Goal: Task Accomplishment & Management: Complete application form

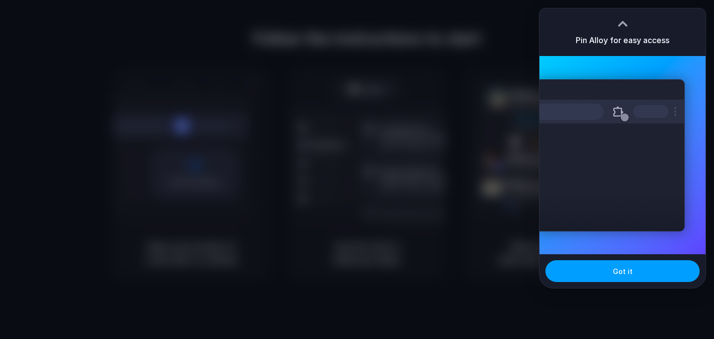
click at [607, 266] on button "Got it" at bounding box center [623, 271] width 154 height 22
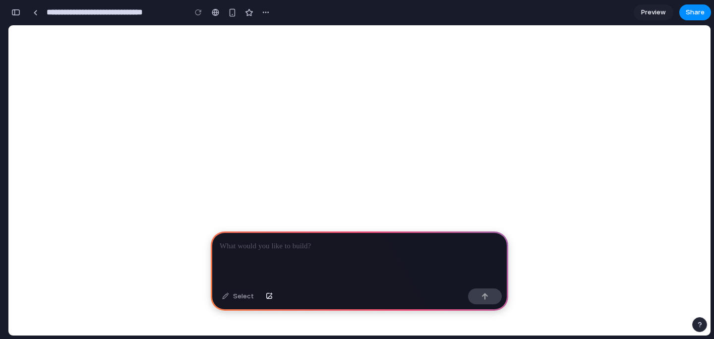
select select
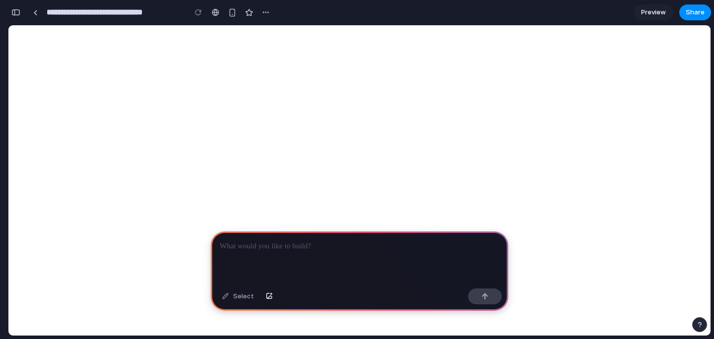
select select
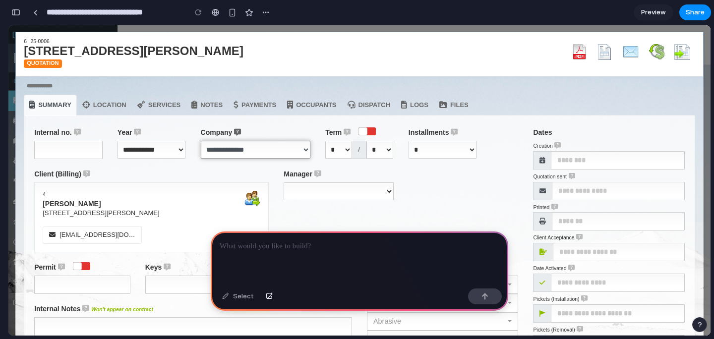
click at [232, 148] on select "**********" at bounding box center [256, 150] width 110 height 18
click at [425, 151] on select "* * * * * * * * *" at bounding box center [443, 150] width 68 height 18
click at [256, 253] on div at bounding box center [360, 258] width 298 height 53
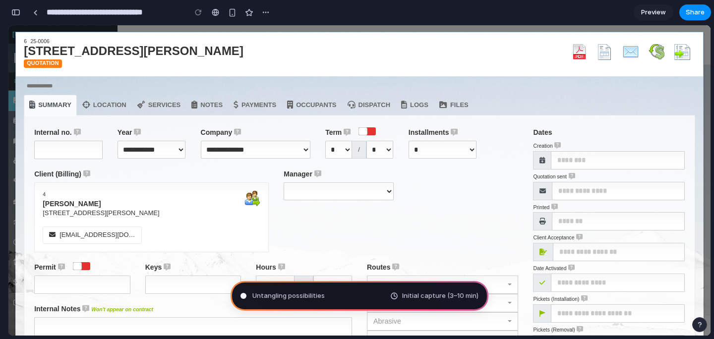
click at [414, 298] on span "Initial capture (3–10 min)" at bounding box center [440, 296] width 76 height 10
click at [19, 15] on div "button" at bounding box center [15, 12] width 9 height 7
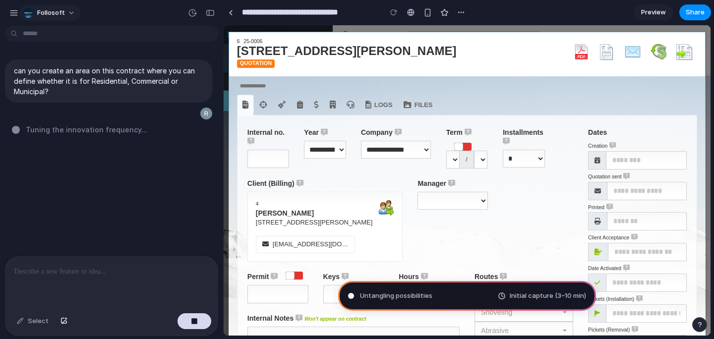
click at [64, 12] on button "Follosoft" at bounding box center [49, 13] width 61 height 16
drag, startPoint x: 153, startPoint y: 11, endPoint x: 168, endPoint y: 12, distance: 15.4
click at [153, 10] on div "Settings Invite members Change theme Sign out" at bounding box center [357, 169] width 714 height 339
click at [13, 12] on div "button" at bounding box center [13, 12] width 9 height 9
click at [14, 16] on div "button" at bounding box center [13, 12] width 9 height 9
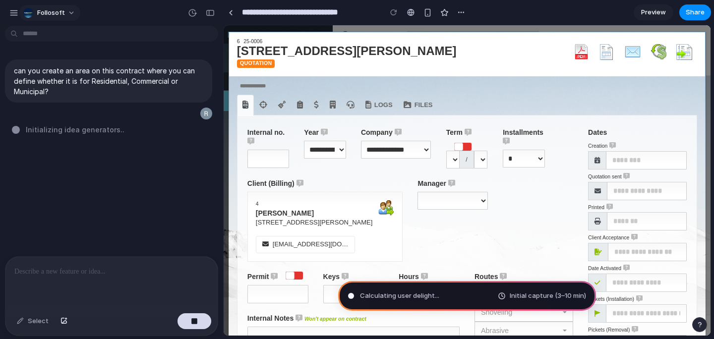
click at [63, 13] on button "Follosoft" at bounding box center [49, 13] width 61 height 16
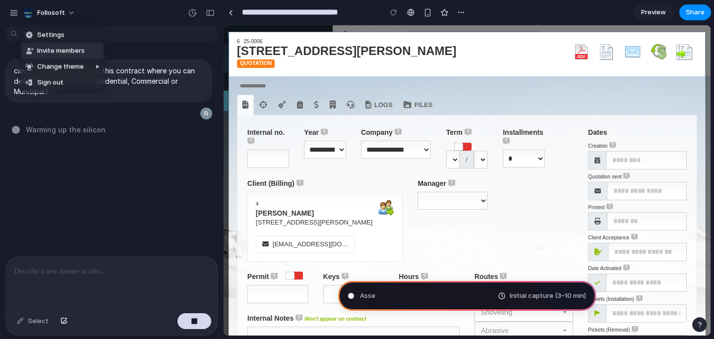
click at [160, 10] on div "Settings Invite members Change theme Sign out" at bounding box center [357, 169] width 714 height 339
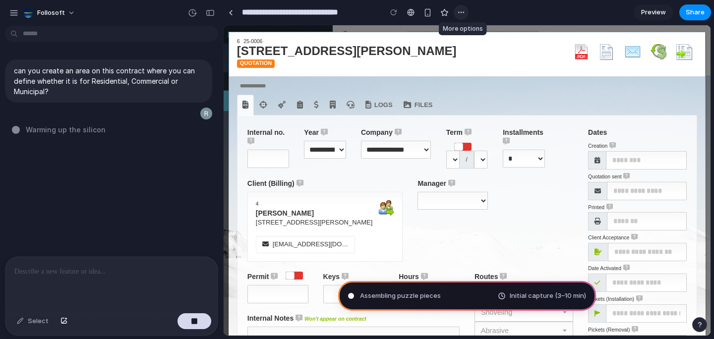
click at [463, 15] on div "button" at bounding box center [461, 12] width 8 height 8
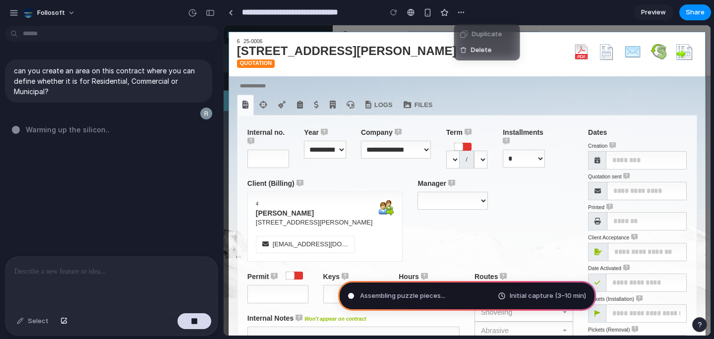
click at [375, 12] on div "Duplicate Delete" at bounding box center [357, 169] width 714 height 339
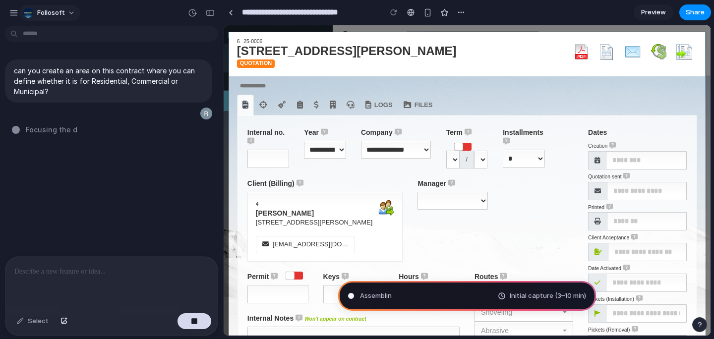
click at [55, 14] on span "Follosoft" at bounding box center [51, 13] width 28 height 10
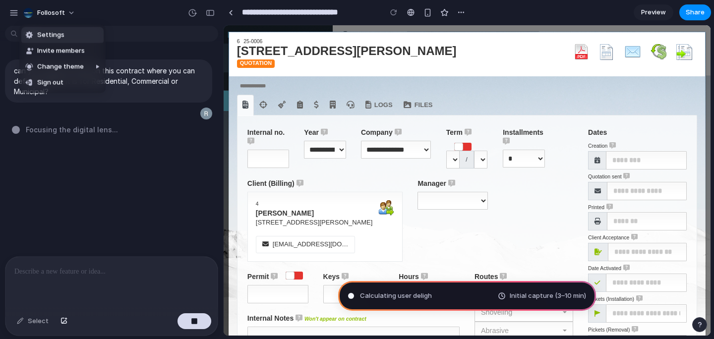
click at [58, 32] on span "Settings" at bounding box center [50, 35] width 27 height 10
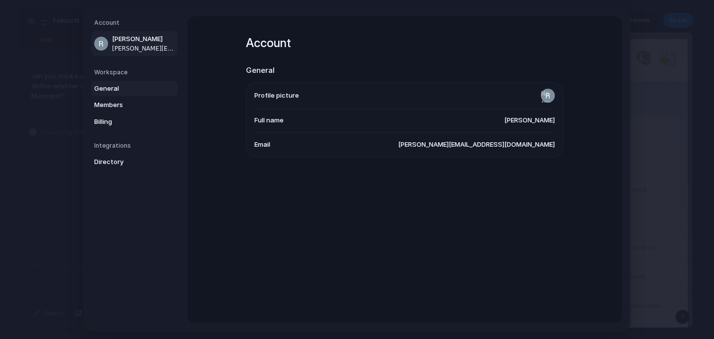
click at [112, 86] on span "General" at bounding box center [125, 89] width 63 height 10
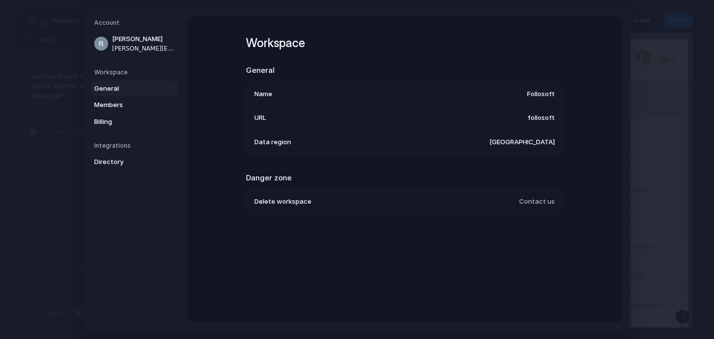
click at [536, 144] on span "United States" at bounding box center [522, 142] width 65 height 10
click at [119, 106] on span "Members" at bounding box center [125, 105] width 63 height 10
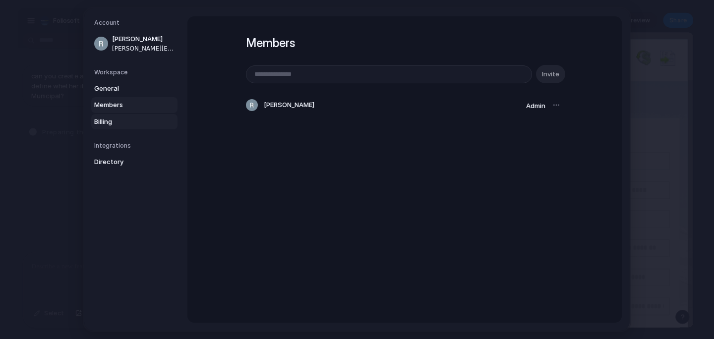
click at [104, 119] on span "Billing" at bounding box center [125, 122] width 63 height 10
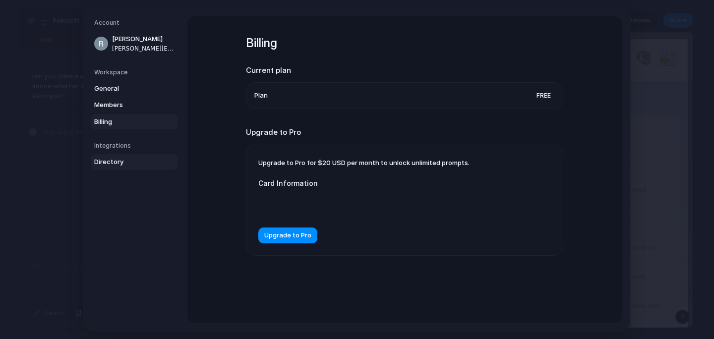
click at [111, 158] on span "Directory" at bounding box center [125, 162] width 63 height 10
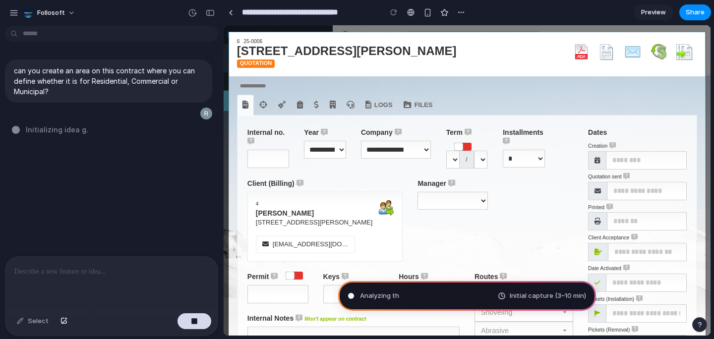
type input "**********"
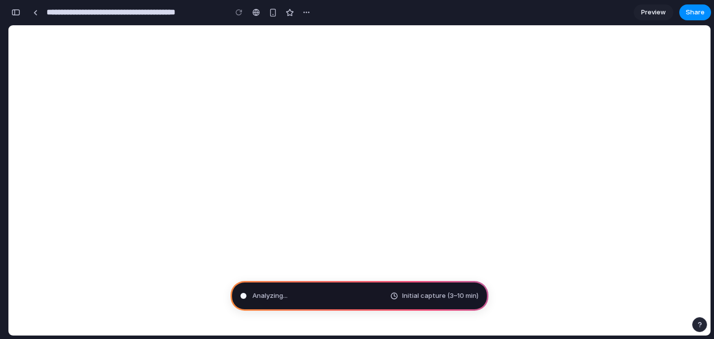
select select
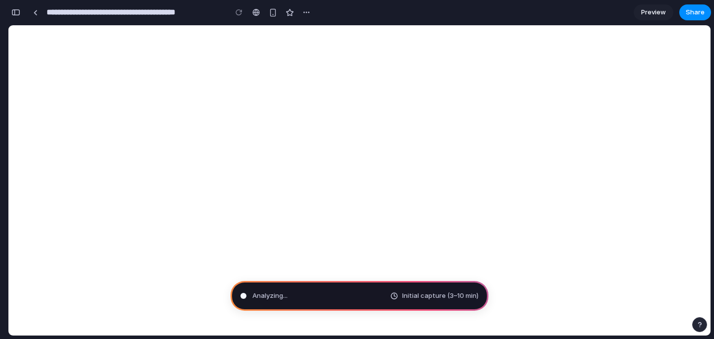
select select
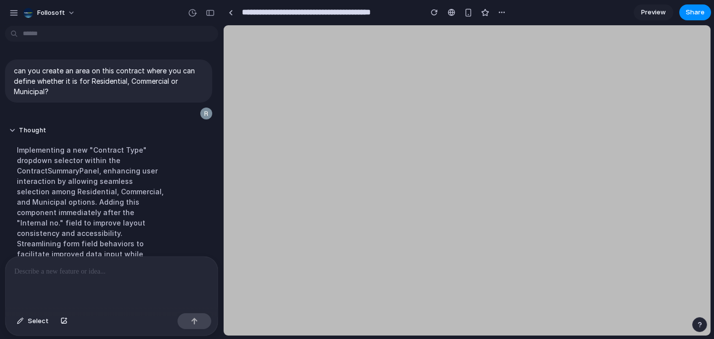
select select
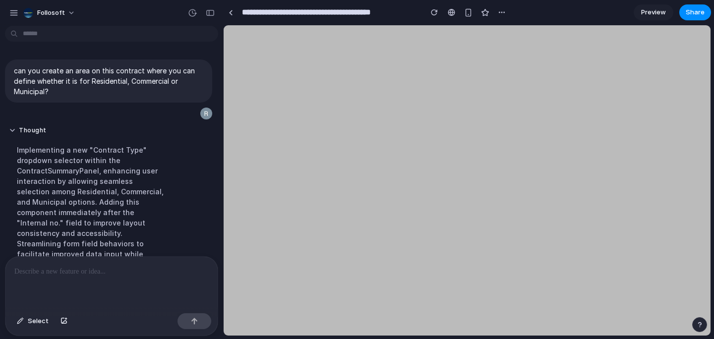
select select
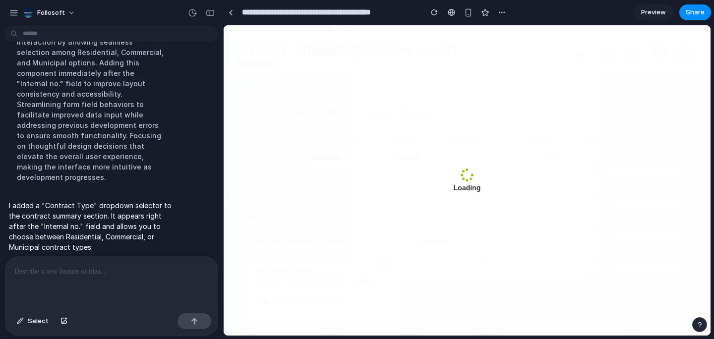
click at [652, 13] on span "Preview" at bounding box center [653, 12] width 25 height 10
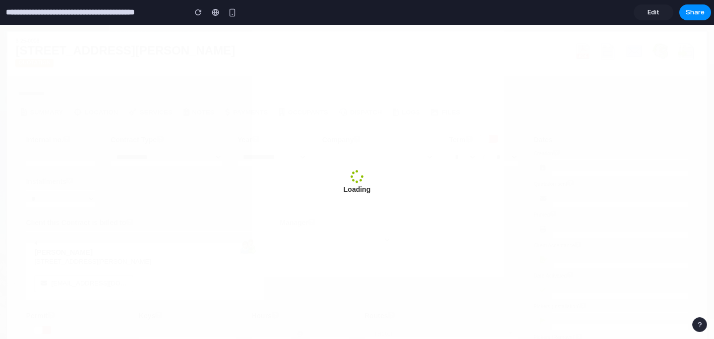
click at [381, 116] on div "Loading" at bounding box center [357, 182] width 714 height 314
select select
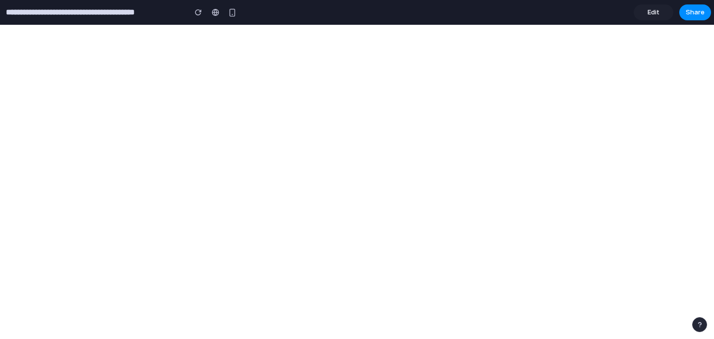
select select
click at [659, 16] on span "Edit" at bounding box center [654, 12] width 12 height 10
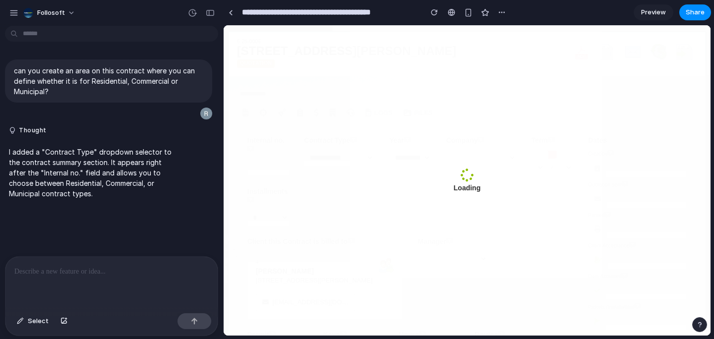
click at [86, 283] on div at bounding box center [111, 283] width 212 height 53
click at [95, 277] on div at bounding box center [111, 283] width 212 height 53
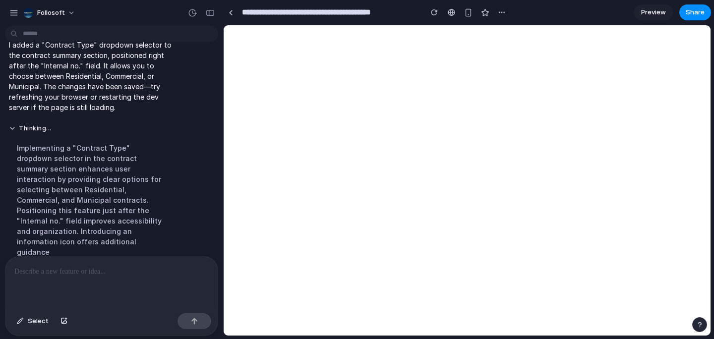
scroll to position [230, 0]
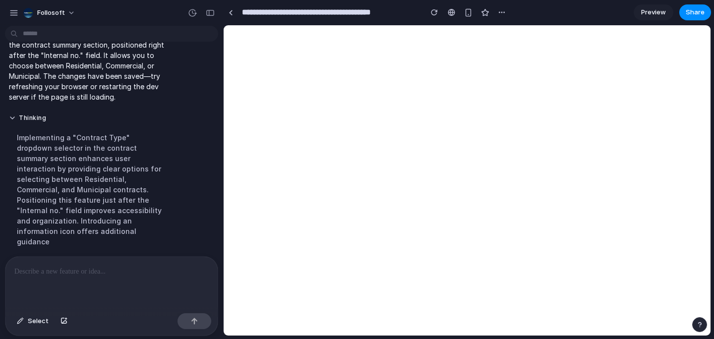
select select
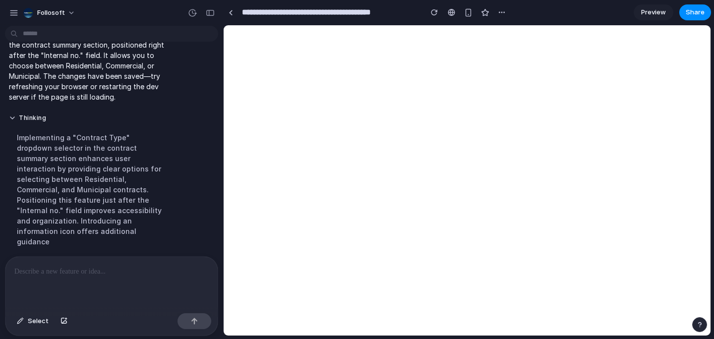
select select
click at [14, 17] on button "button" at bounding box center [13, 12] width 15 height 15
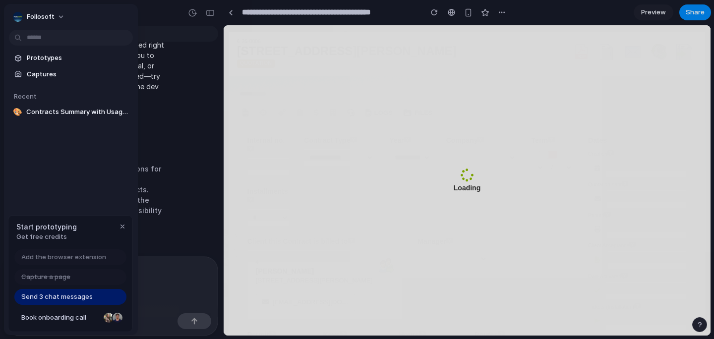
click at [14, 17] on div "button" at bounding box center [18, 17] width 10 height 10
click at [420, 60] on div "Settings Invite members Change theme Sign out" at bounding box center [357, 169] width 714 height 339
